Goal: Task Accomplishment & Management: Manage account settings

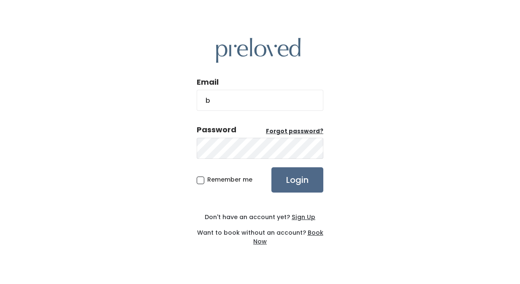
type input "[EMAIL_ADDRESS][DOMAIN_NAME]"
click at [306, 216] on u "Sign Up" at bounding box center [304, 217] width 24 height 8
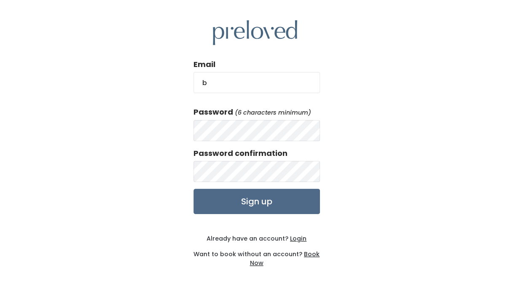
type input "[EMAIL_ADDRESS][DOMAIN_NAME]"
click at [131, 151] on div "Email [EMAIL_ADDRESS][DOMAIN_NAME] Password (6 characters minimum) Password con…" at bounding box center [256, 144] width 513 height 288
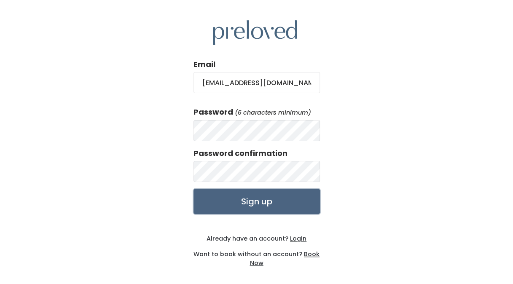
click at [259, 202] on input "Sign up" at bounding box center [257, 201] width 127 height 25
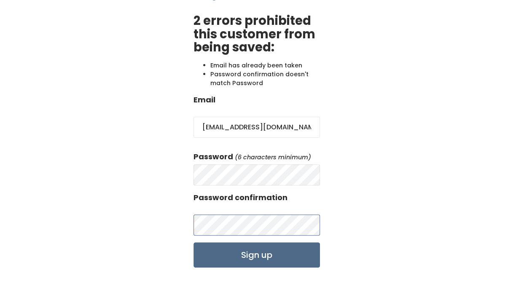
scroll to position [46, 0]
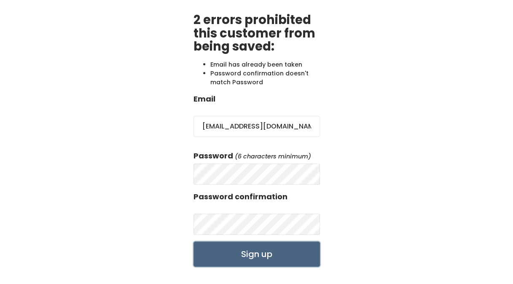
click at [264, 256] on input "Sign up" at bounding box center [257, 254] width 127 height 25
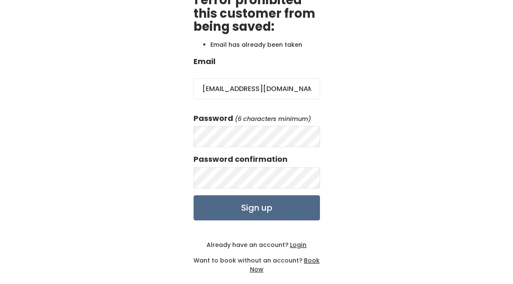
scroll to position [75, 0]
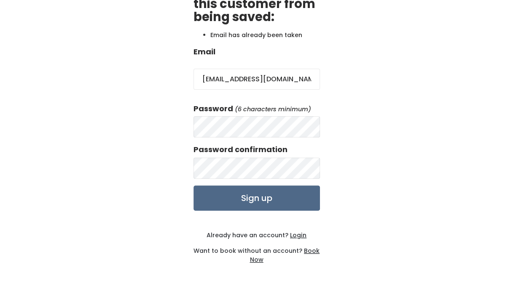
click at [301, 234] on u "Login" at bounding box center [298, 235] width 16 height 8
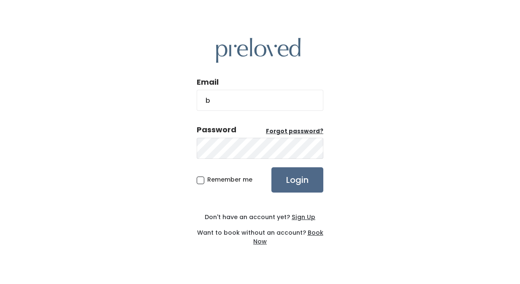
type input "[EMAIL_ADDRESS][DOMAIN_NAME]"
click at [207, 181] on span "Remember me" at bounding box center [229, 180] width 45 height 8
click at [207, 181] on input "Remember me" at bounding box center [209, 178] width 5 height 5
checkbox input "true"
click at [286, 178] on input "Login" at bounding box center [297, 179] width 52 height 25
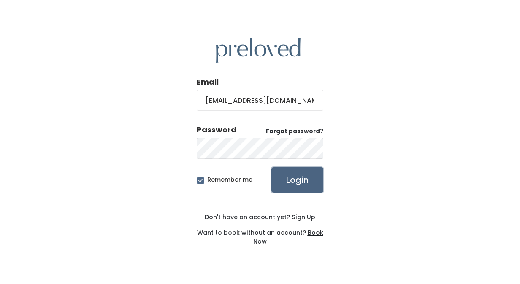
click at [286, 182] on input "Login" at bounding box center [297, 179] width 52 height 25
click at [302, 134] on u "Forgot password?" at bounding box center [294, 131] width 57 height 8
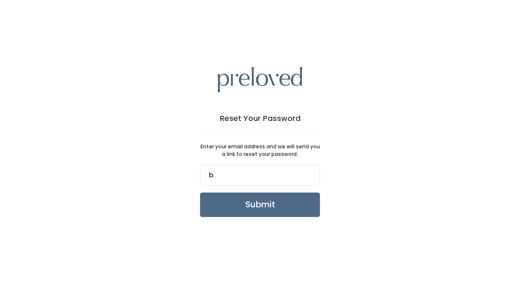
type input "[EMAIL_ADDRESS][DOMAIN_NAME]"
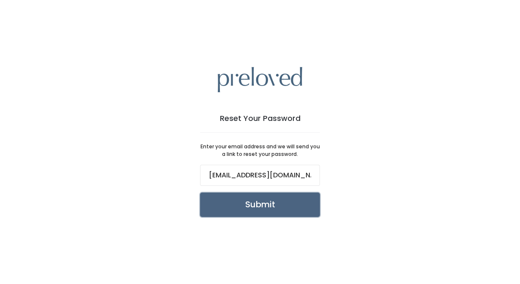
click at [248, 200] on input "Submit" at bounding box center [260, 205] width 120 height 24
